Goal: Transaction & Acquisition: Purchase product/service

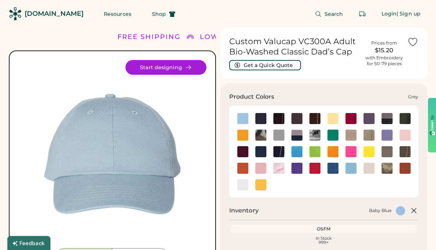
click at [278, 135] on img at bounding box center [278, 134] width 11 height 11
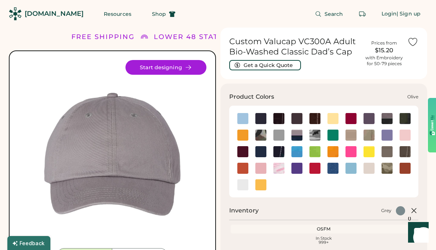
click at [389, 152] on img at bounding box center [386, 151] width 11 height 11
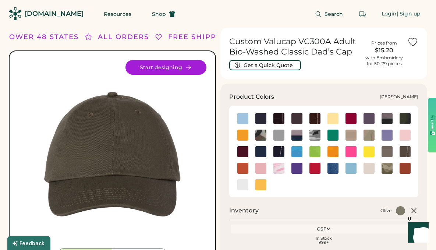
click at [388, 168] on img at bounding box center [386, 168] width 11 height 11
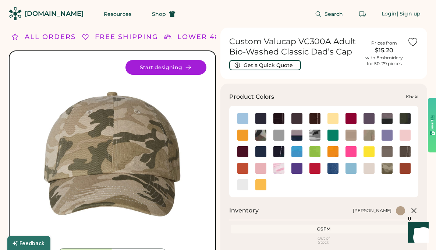
drag, startPoint x: 350, startPoint y: 133, endPoint x: 287, endPoint y: 129, distance: 63.0
click at [350, 133] on img at bounding box center [350, 134] width 11 height 11
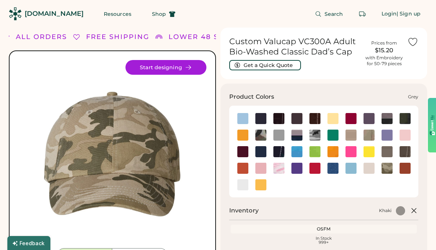
click at [281, 132] on img at bounding box center [278, 134] width 11 height 11
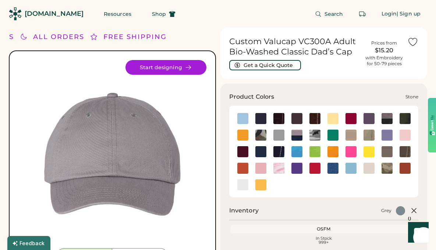
click at [372, 168] on img at bounding box center [368, 168] width 11 height 11
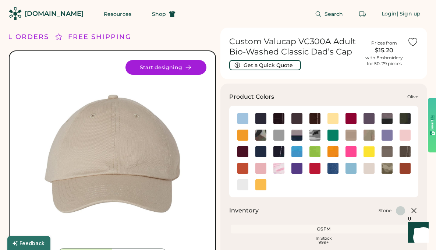
click at [385, 149] on img at bounding box center [386, 151] width 11 height 11
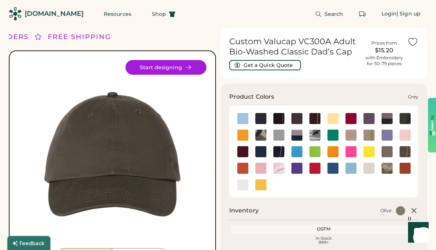
click at [276, 136] on img at bounding box center [278, 134] width 11 height 11
